Goal: Task Accomplishment & Management: Complete application form

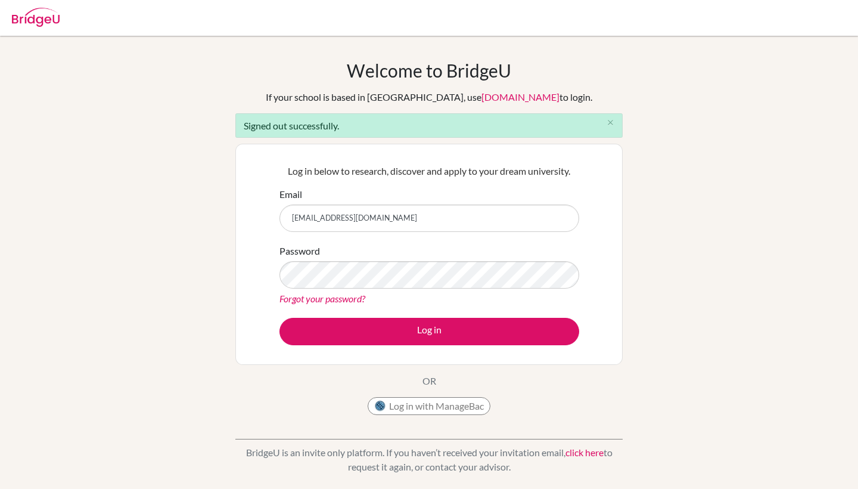
type input "[EMAIL_ADDRESS][DOMAIN_NAME]"
click at [429, 331] on button "Log in" at bounding box center [430, 331] width 300 height 27
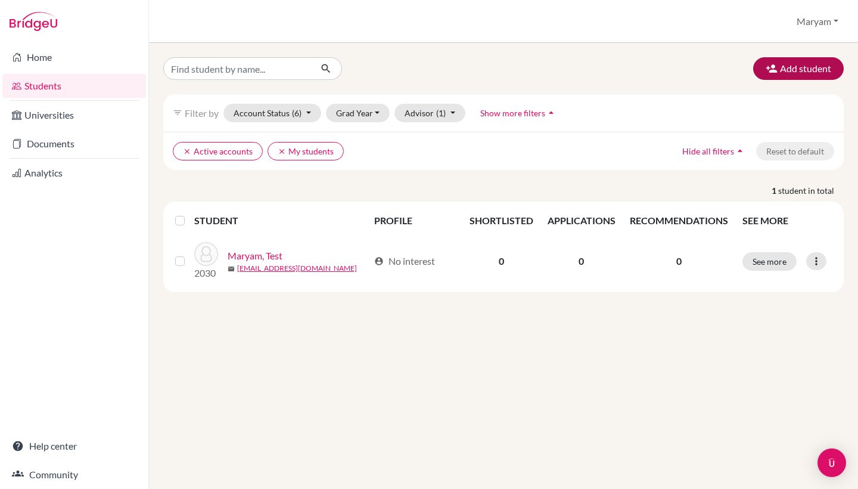
click at [778, 68] on button "Add student" at bounding box center [798, 68] width 91 height 23
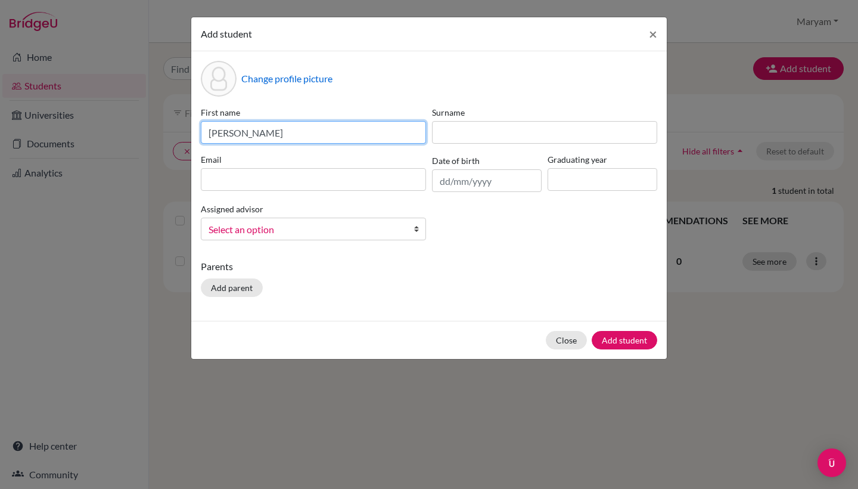
type input "Kelvin"
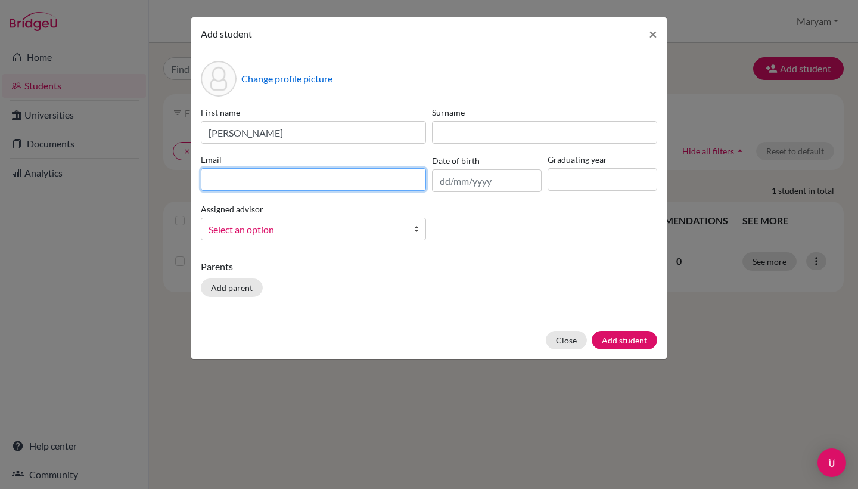
paste input "kelvin.wangara@braeburn.sc.tz"
type input "kelvin.wangara@braeburn.sc.tz"
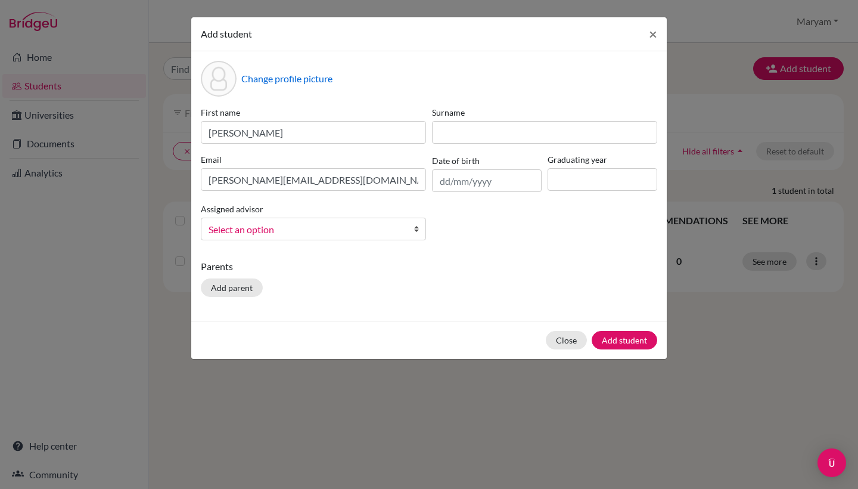
click at [528, 265] on p "Parents" at bounding box center [429, 266] width 457 height 14
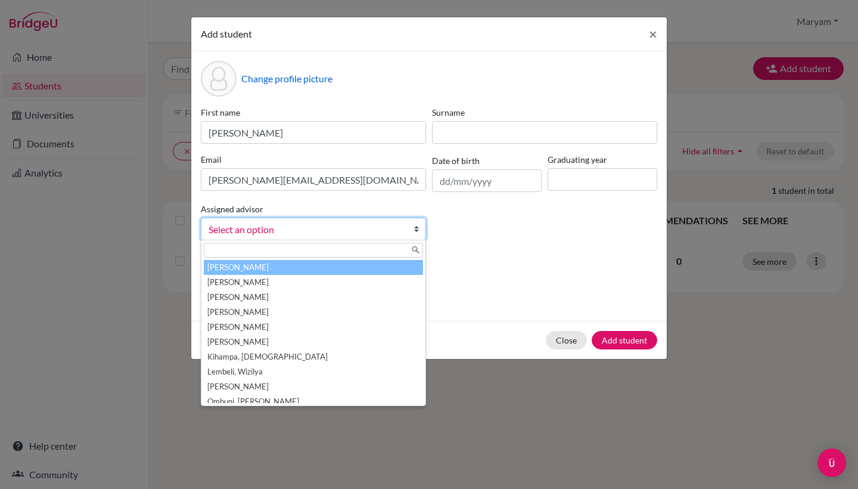
click at [376, 230] on span "Select an option" at bounding box center [306, 229] width 194 height 15
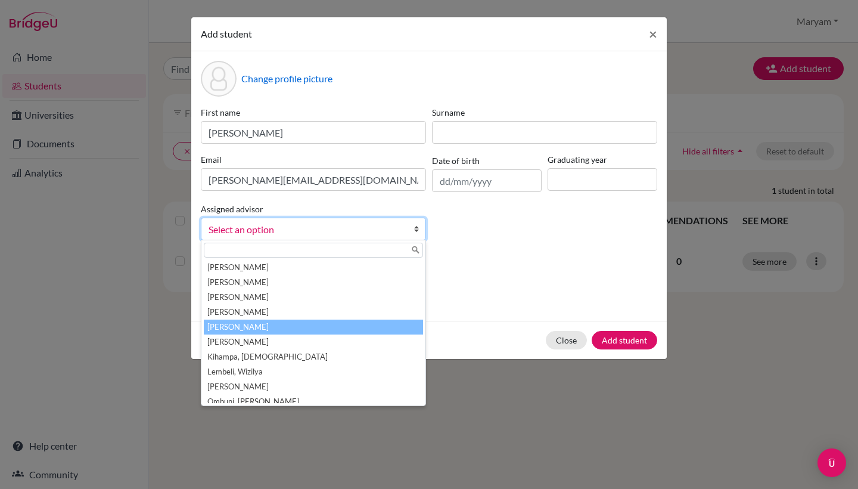
click at [343, 330] on li "Haydar, Maryam" at bounding box center [313, 326] width 219 height 15
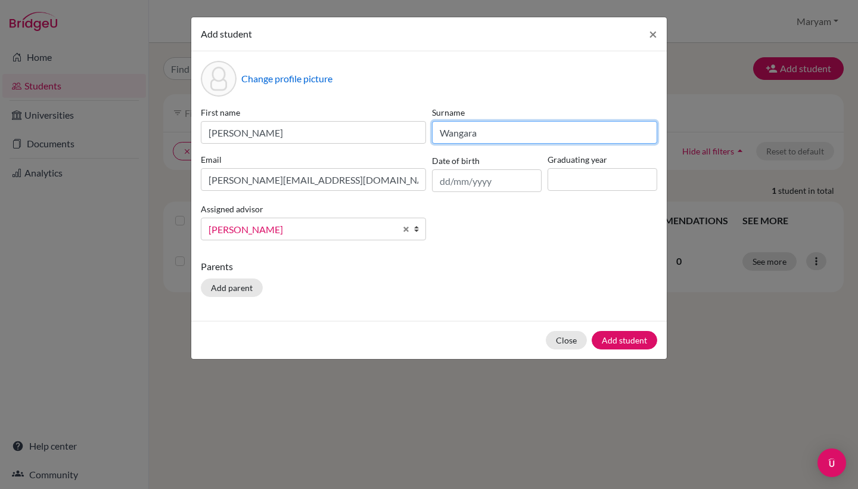
type input "Wangara"
click at [504, 251] on div "Change profile picture First name Kelvin Surname Wangara Email kelvin.wangara@b…" at bounding box center [429, 185] width 476 height 269
click at [647, 338] on button "Add student" at bounding box center [625, 340] width 66 height 18
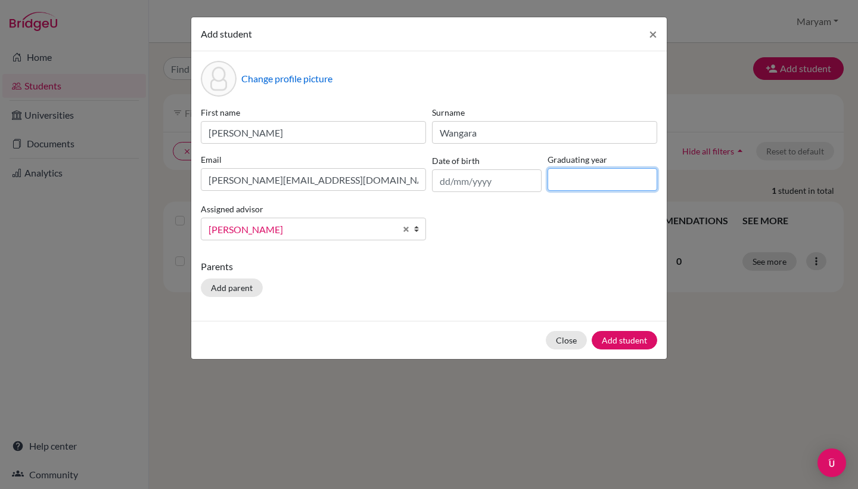
click at [585, 177] on input at bounding box center [603, 179] width 110 height 23
type input "2029"
click at [625, 337] on button "Add student" at bounding box center [625, 340] width 66 height 18
